Goal: Information Seeking & Learning: Learn about a topic

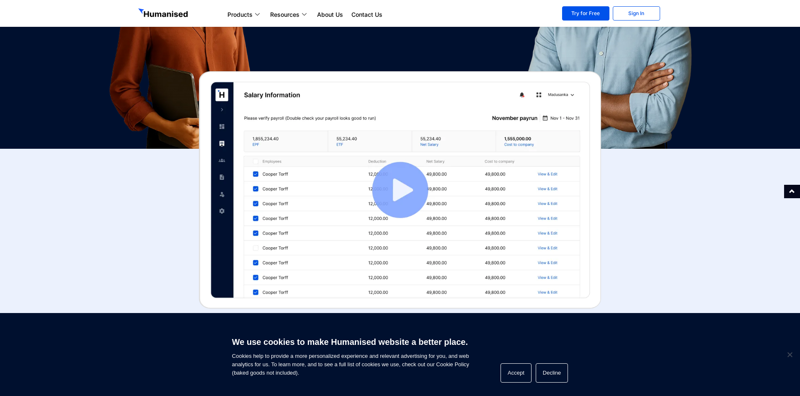
scroll to position [251, 0]
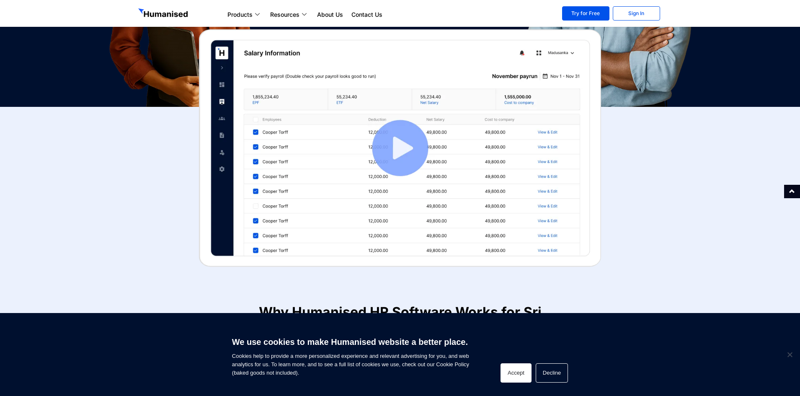
click at [521, 373] on button "Accept" at bounding box center [516, 372] width 31 height 19
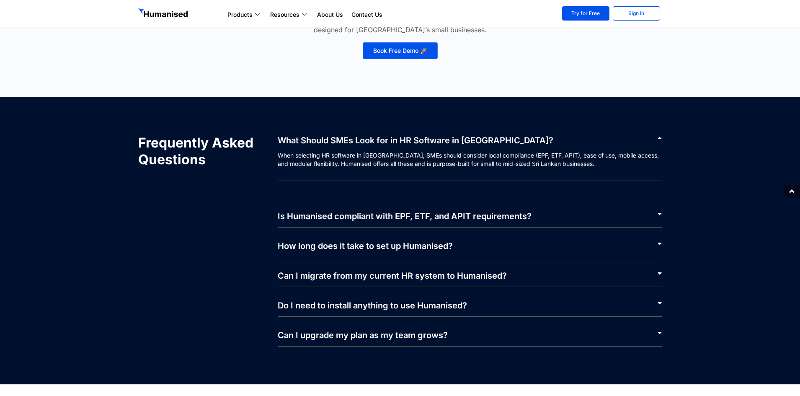
scroll to position [4015, 0]
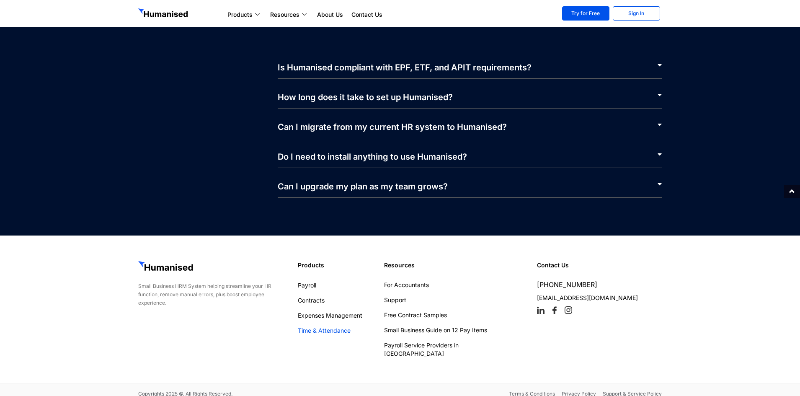
click at [331, 331] on link "Time & Attendance" at bounding box center [337, 330] width 78 height 8
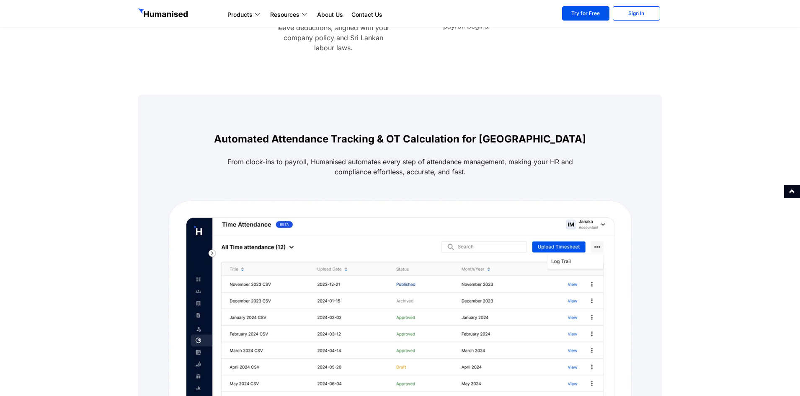
scroll to position [503, 0]
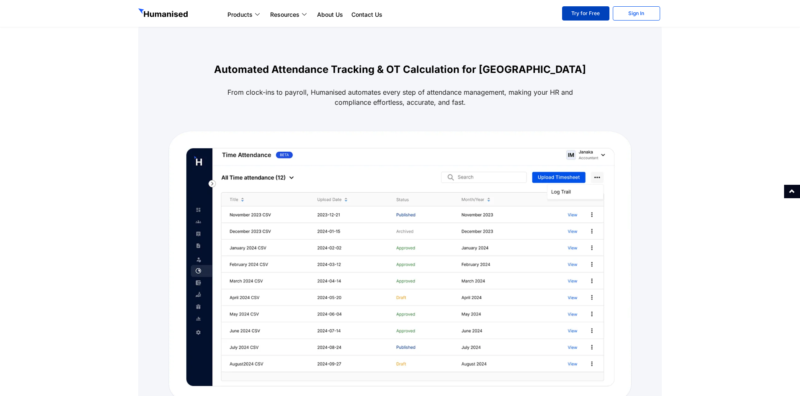
click at [591, 10] on link "Try for Free" at bounding box center [585, 13] width 47 height 14
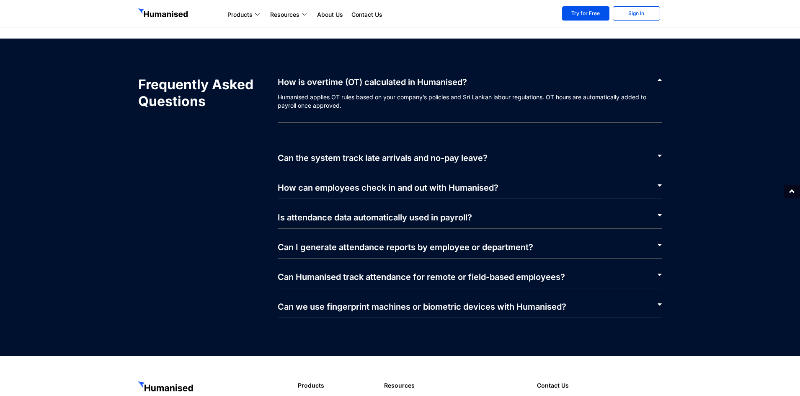
scroll to position [1627, 0]
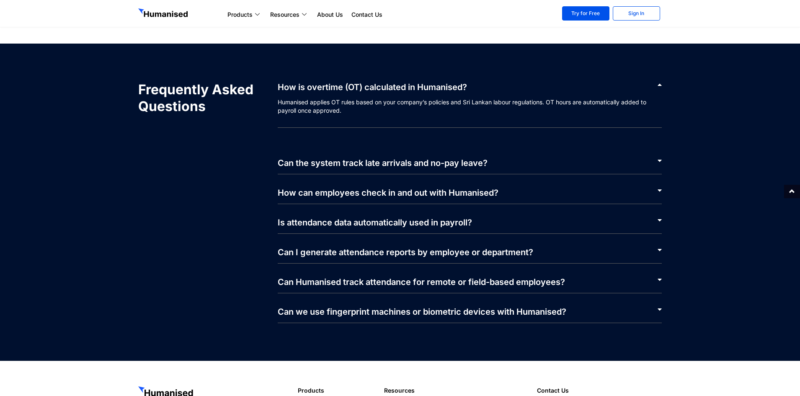
click at [445, 157] on div "Can the system track late arrivals and no-pay leave?" at bounding box center [470, 160] width 385 height 30
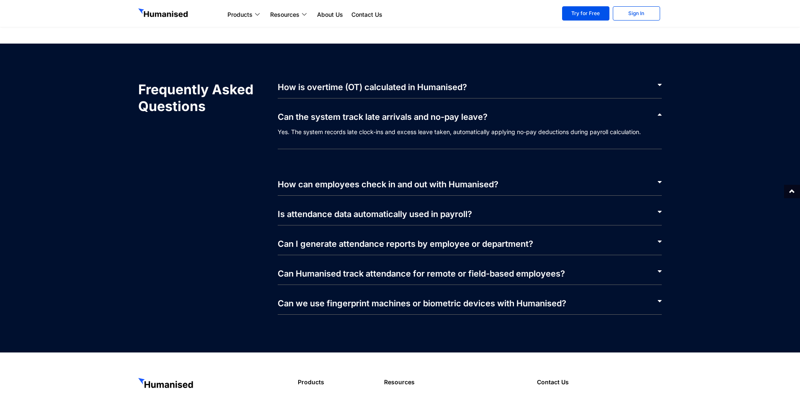
click at [450, 190] on div "How can employees check in and out with Humanised?" at bounding box center [470, 181] width 385 height 30
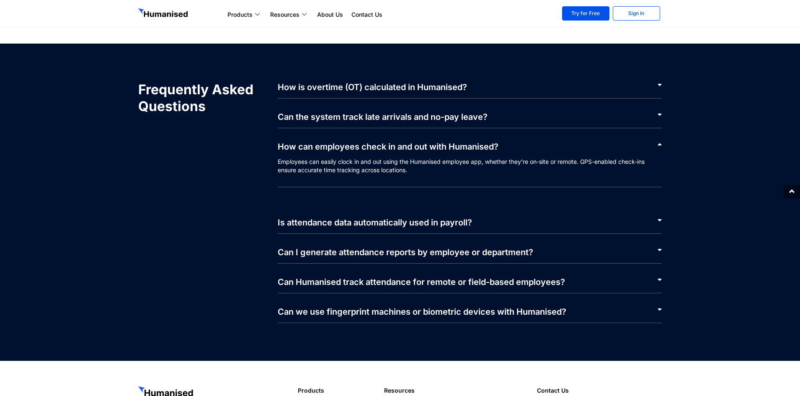
click at [404, 316] on link "Can we use fingerprint machines or biometric devices with Humanised?" at bounding box center [422, 312] width 289 height 10
